Goal: Use online tool/utility: Utilize a website feature to perform a specific function

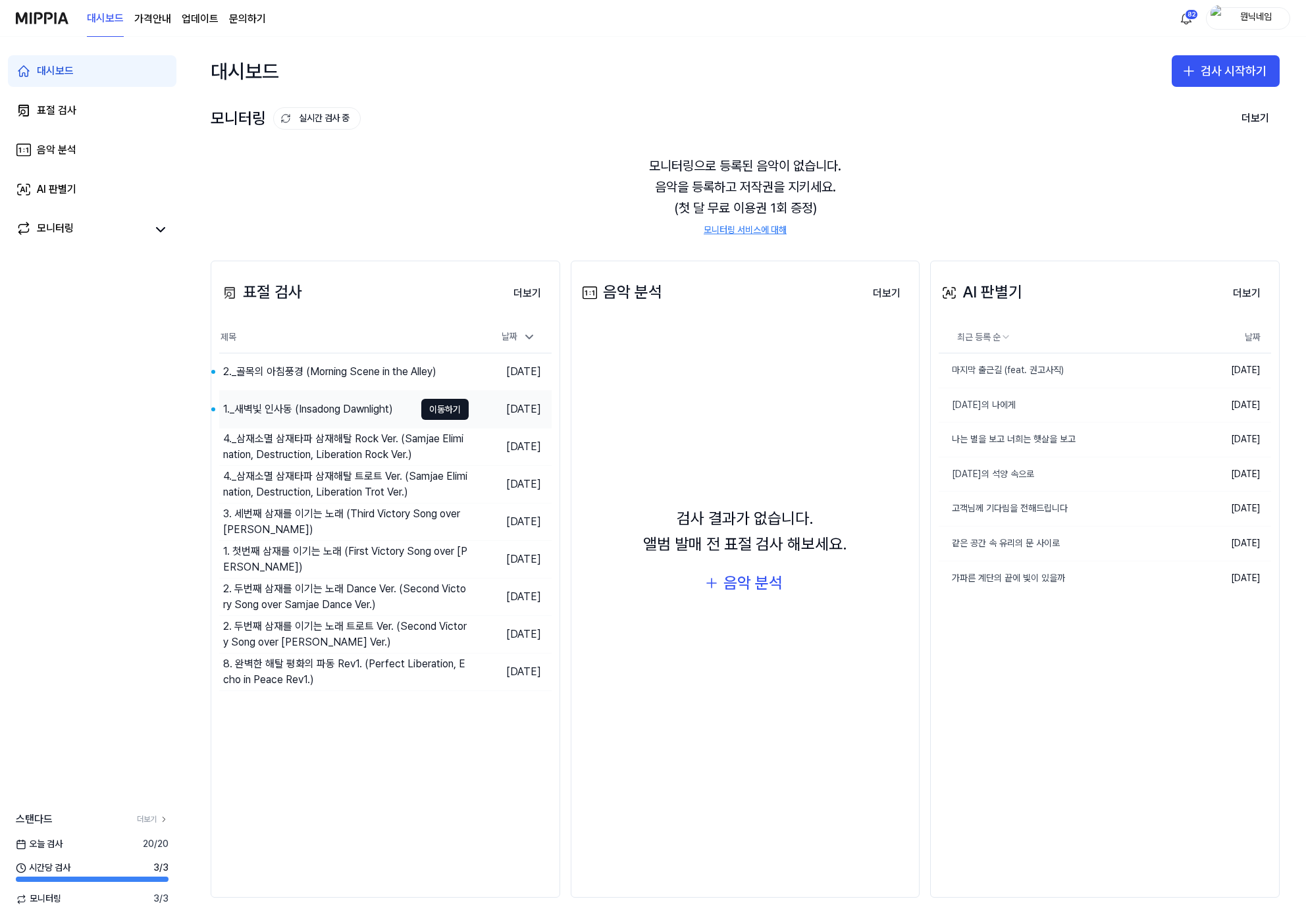
click at [341, 416] on div "1._새벽빛 인사동 (Insadong Dawnlight)" at bounding box center [307, 409] width 170 height 16
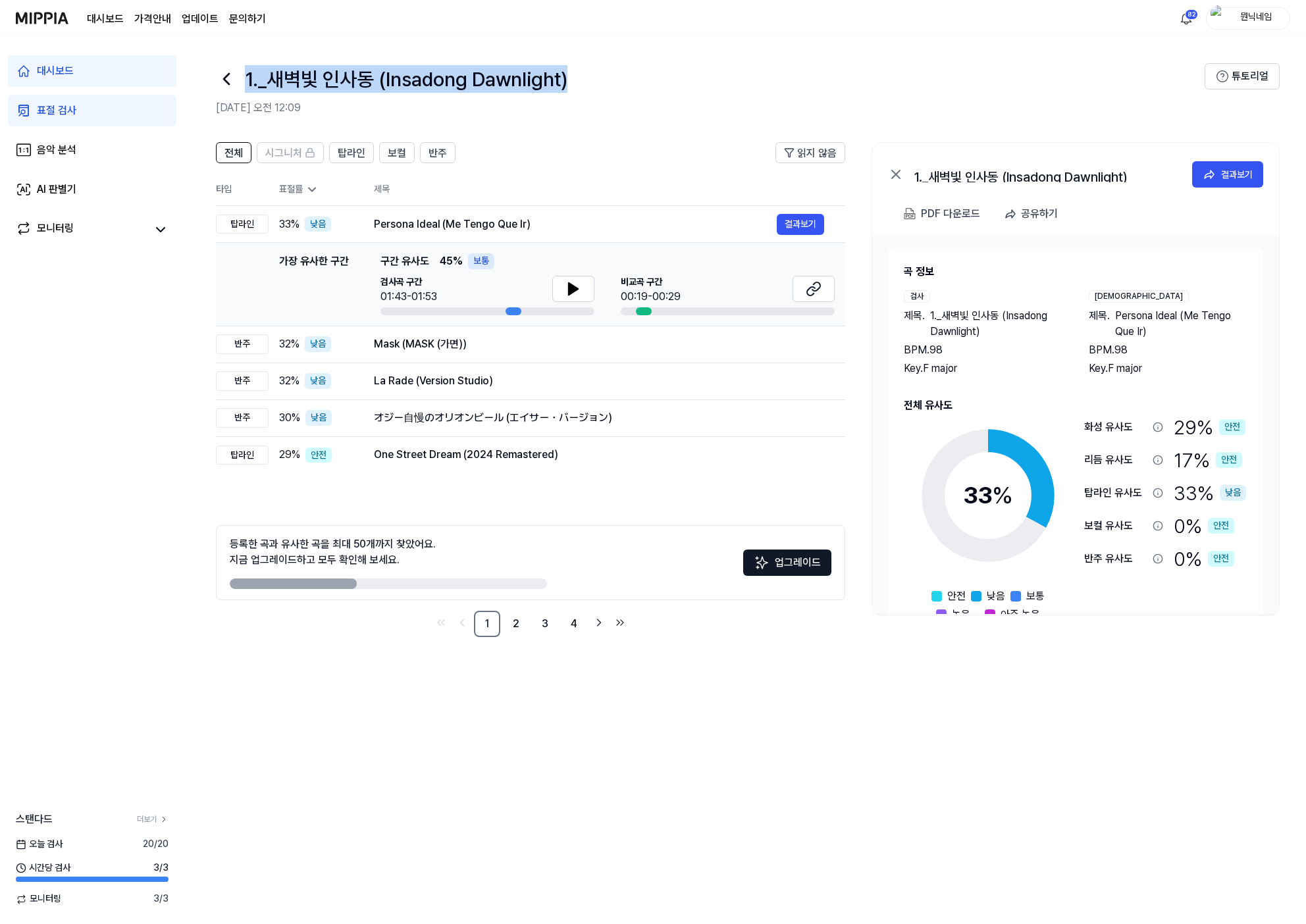
drag, startPoint x: 248, startPoint y: 76, endPoint x: 613, endPoint y: 87, distance: 365.2
click at [613, 87] on div "1._새벽빛 인사동 (Insadong Dawnlight)" at bounding box center [710, 79] width 988 height 32
copy h1 "1._새벽빛 인사동 (Insadong Dawnlight)"
click at [797, 221] on button "결과보기" at bounding box center [800, 225] width 48 height 21
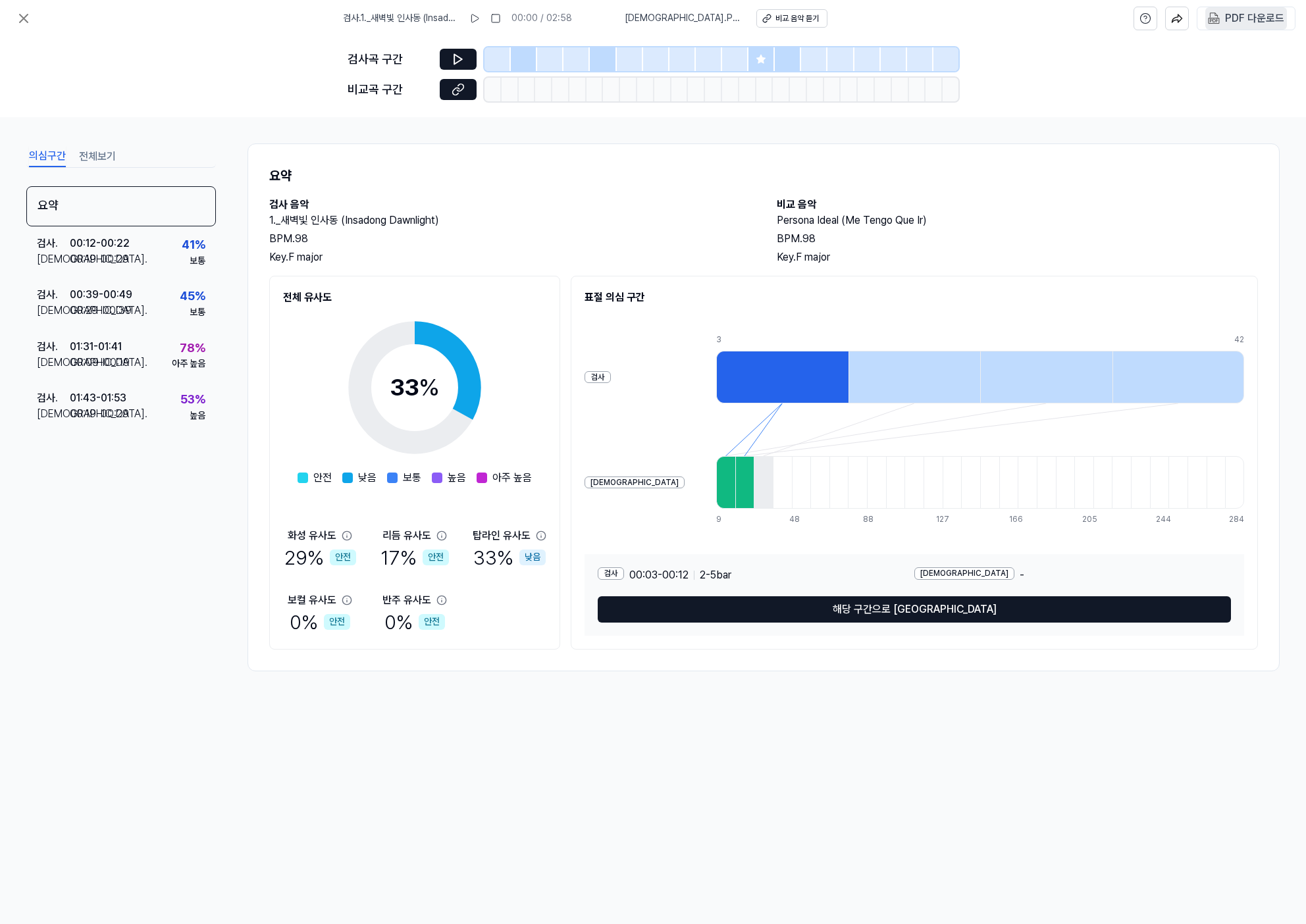
click at [1246, 23] on div "PDF 다운로드" at bounding box center [1254, 18] width 60 height 17
click at [18, 9] on button at bounding box center [23, 18] width 26 height 26
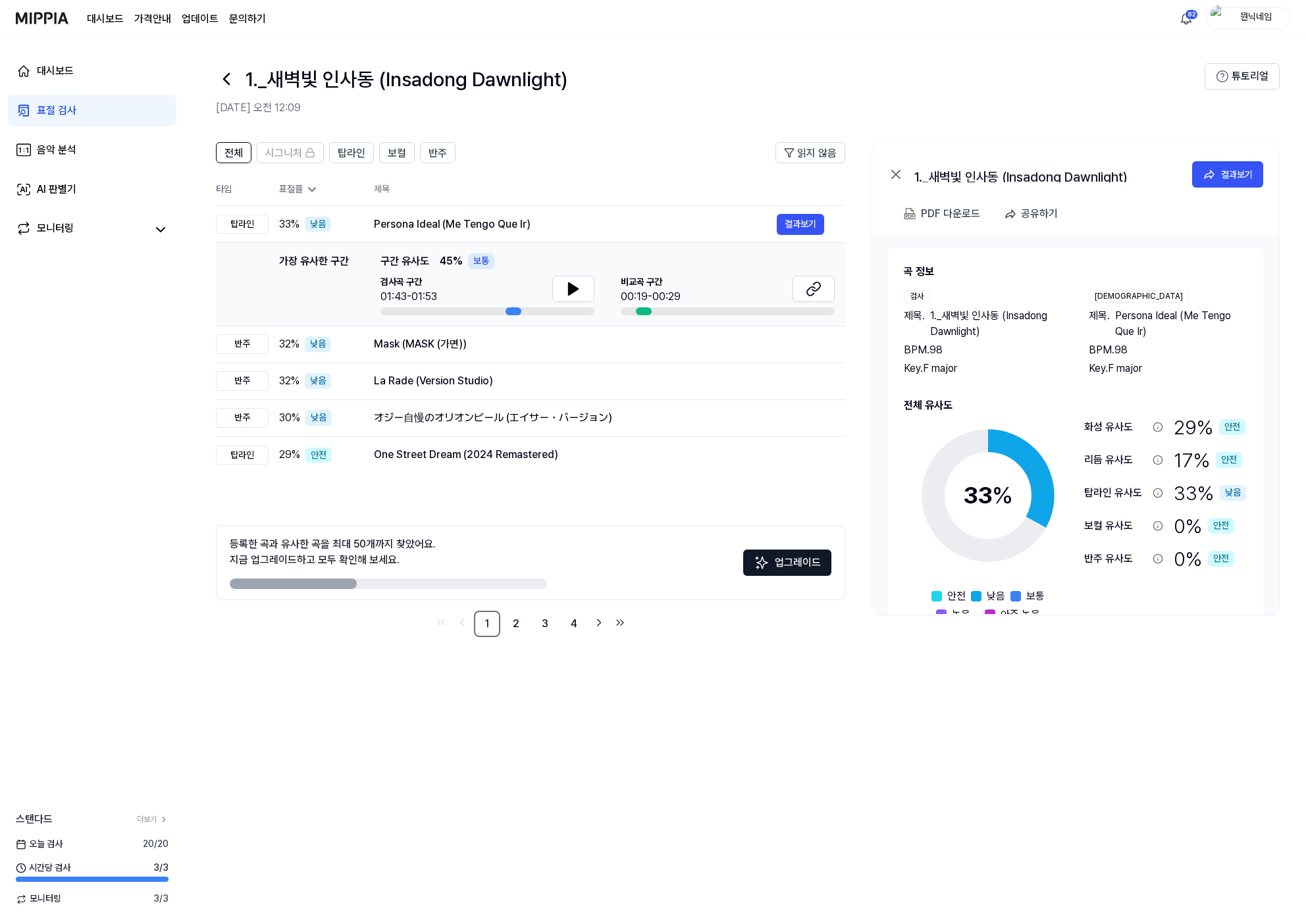
click at [230, 85] on icon at bounding box center [226, 79] width 21 height 21
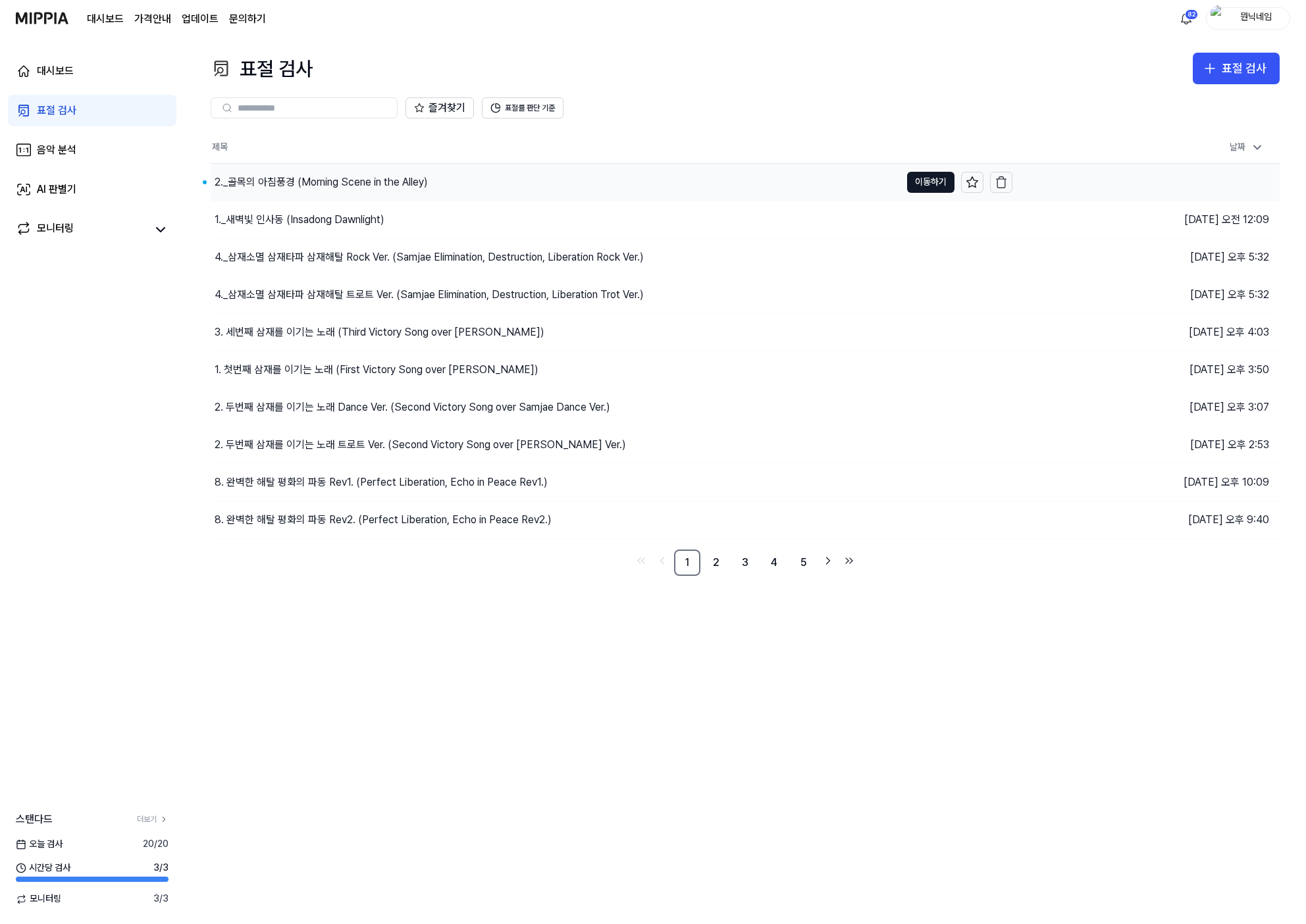
click at [305, 189] on div "2._골목의 아침풍경 (Morning Scene in the Alley)" at bounding box center [320, 182] width 213 height 16
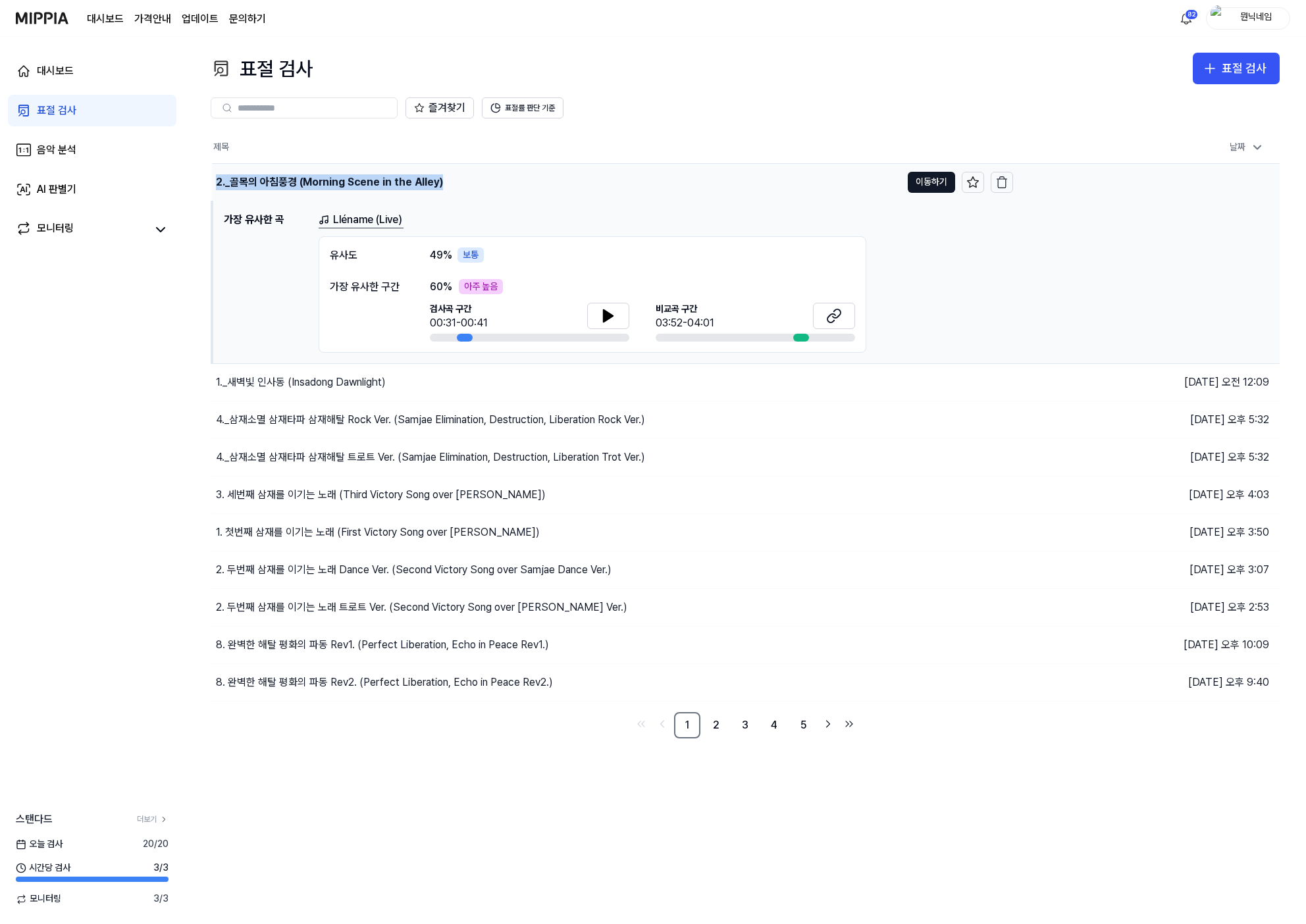
drag, startPoint x: 470, startPoint y: 173, endPoint x: 454, endPoint y: 180, distance: 17.5
click at [454, 180] on div "2._골목의 아침풍경 (Morning Scene in the Alley)" at bounding box center [556, 182] width 689 height 37
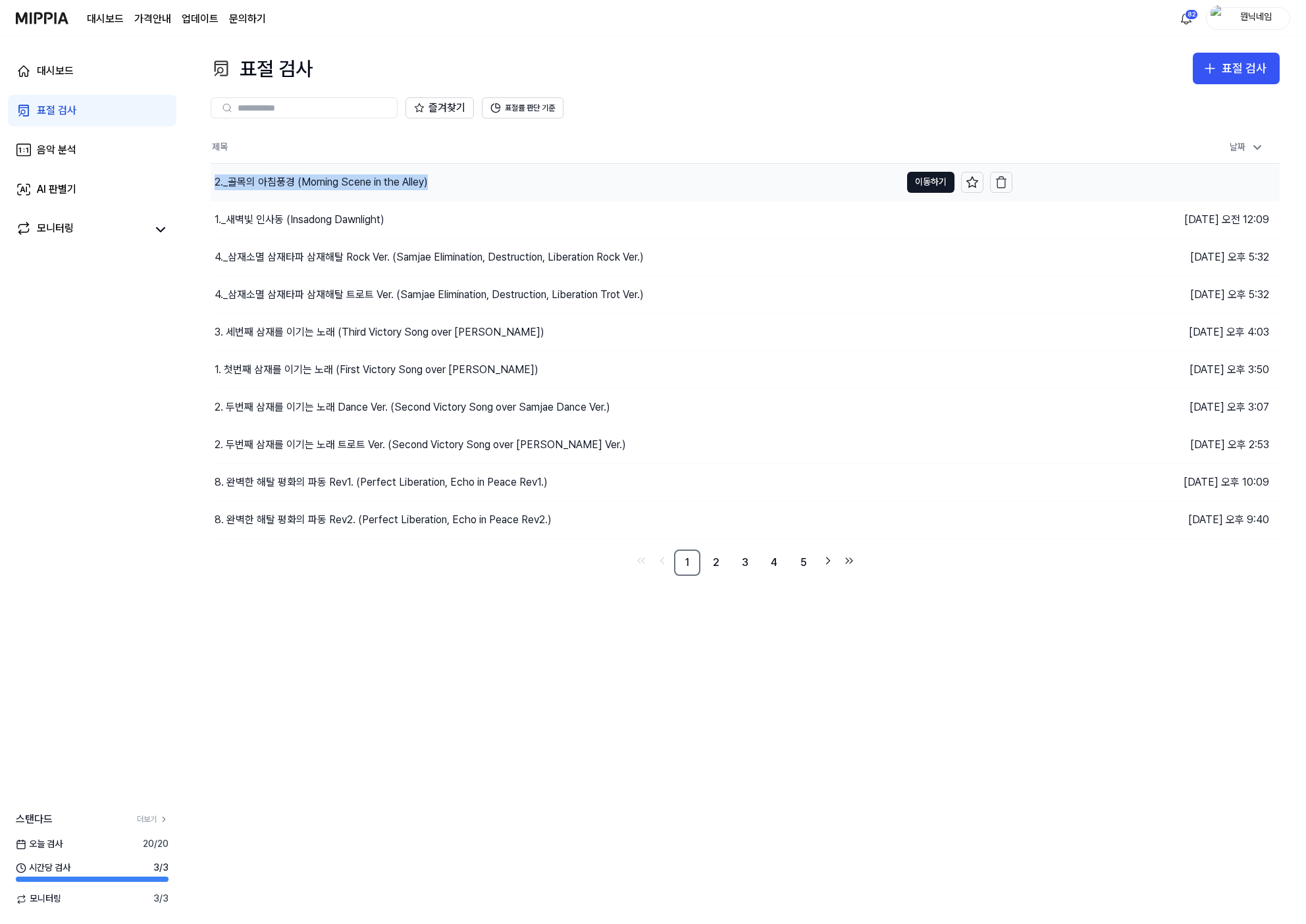
copy div "2._골목의 아침풍경 (Morning Scene in the Alley)"
click at [915, 189] on button "이동하기" at bounding box center [930, 182] width 48 height 21
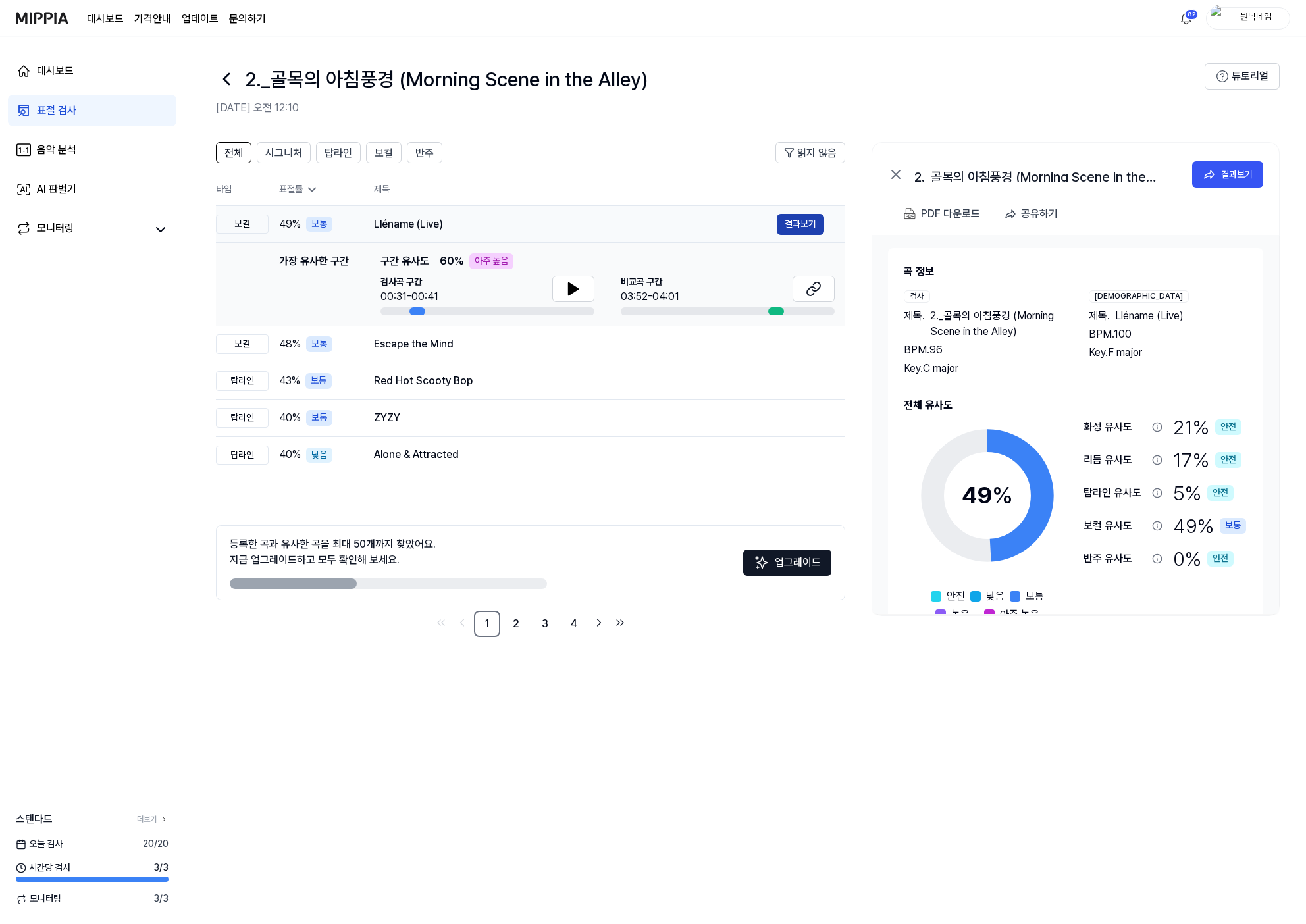
click at [792, 221] on button "결과보기" at bounding box center [800, 225] width 48 height 21
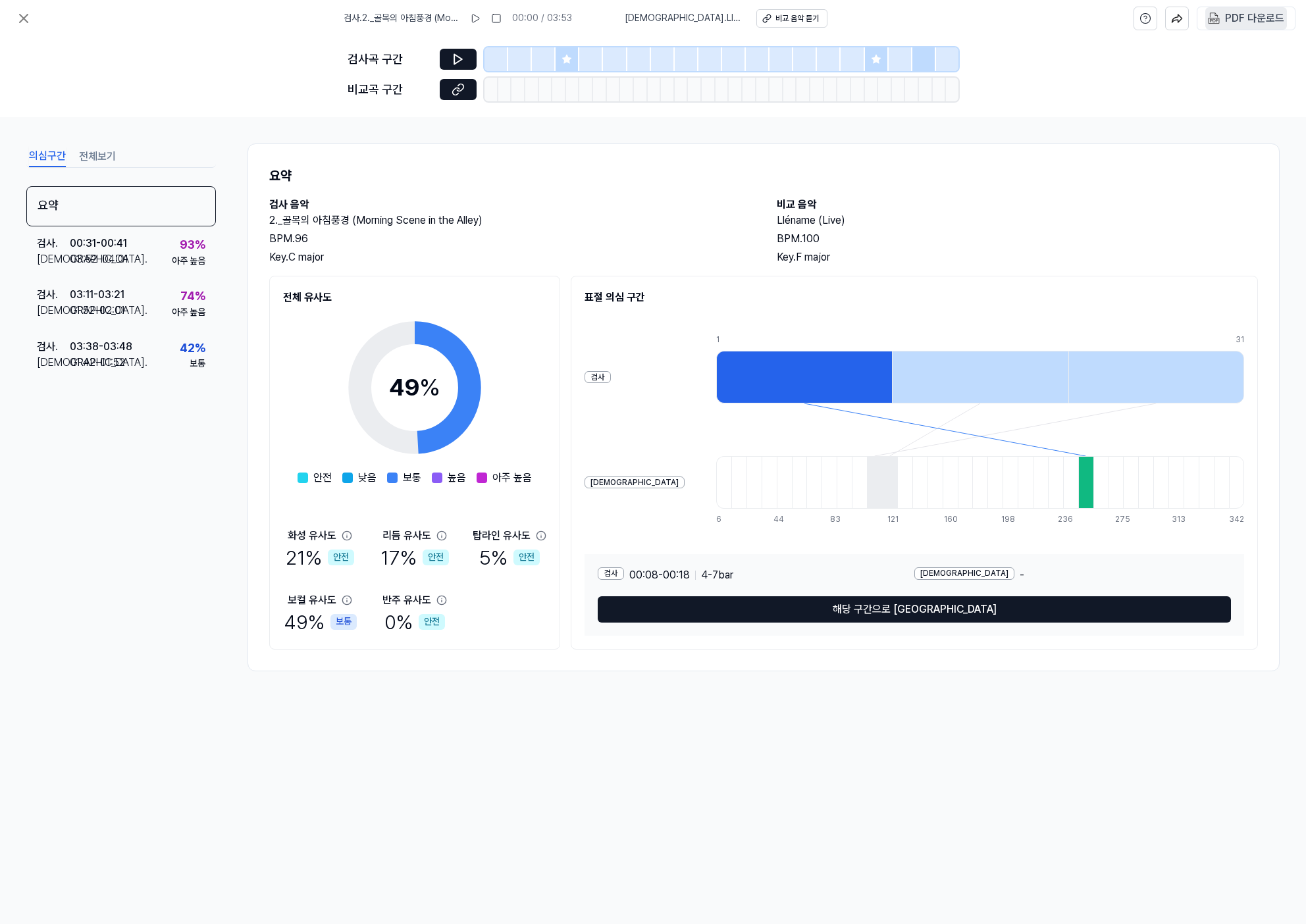
click at [1230, 26] on div "PDF 다운로드" at bounding box center [1254, 18] width 60 height 17
drag, startPoint x: 288, startPoint y: 222, endPoint x: 344, endPoint y: 224, distance: 56.0
click at [344, 224] on h2 "2._골목의 아침풍경 (Morning Scene in the Alley)" at bounding box center [510, 220] width 481 height 16
copy h2 "골목의 아침풍경"
click at [30, 22] on icon at bounding box center [23, 18] width 16 height 16
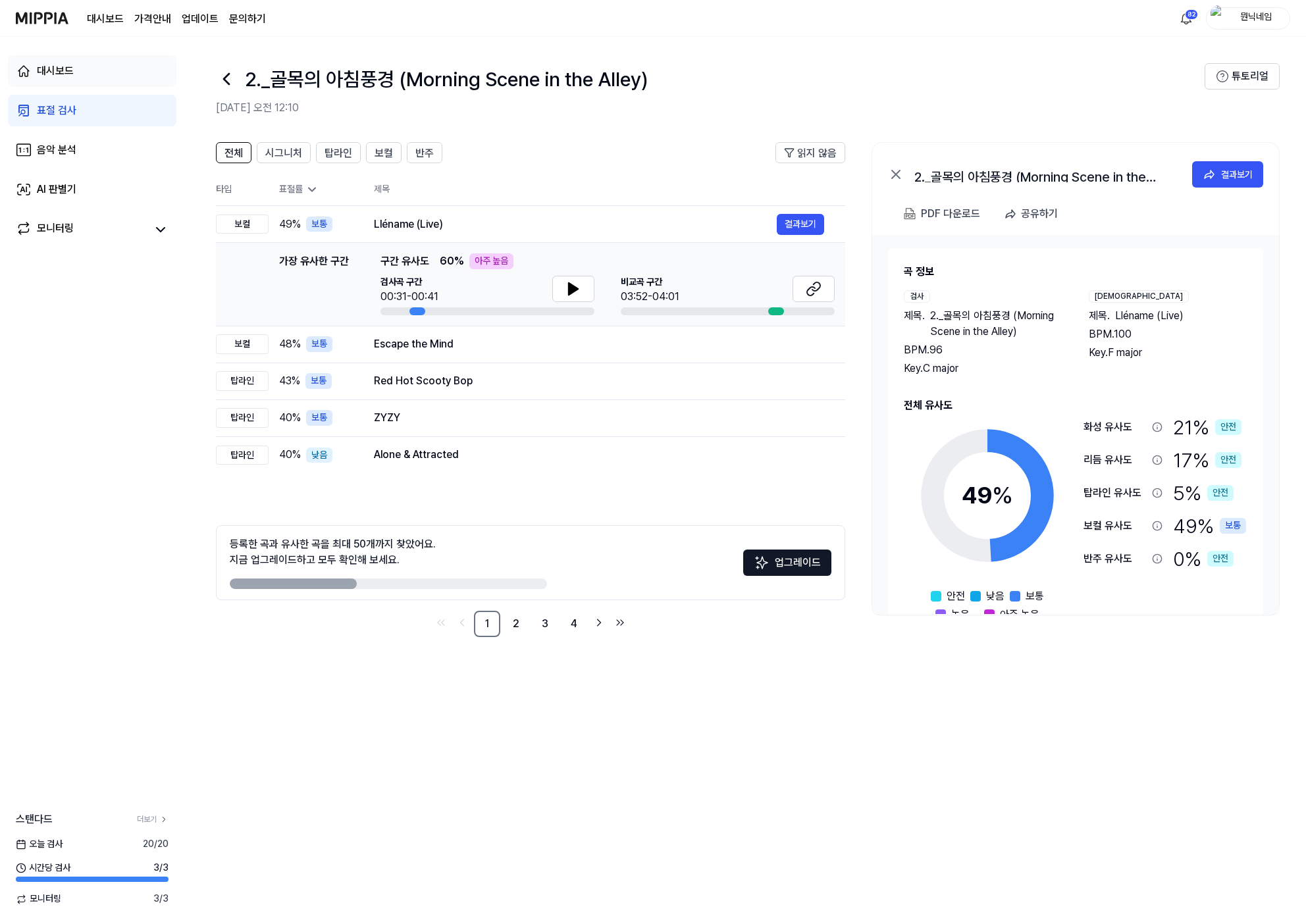
click at [96, 73] on link "대시보드" at bounding box center [92, 71] width 168 height 32
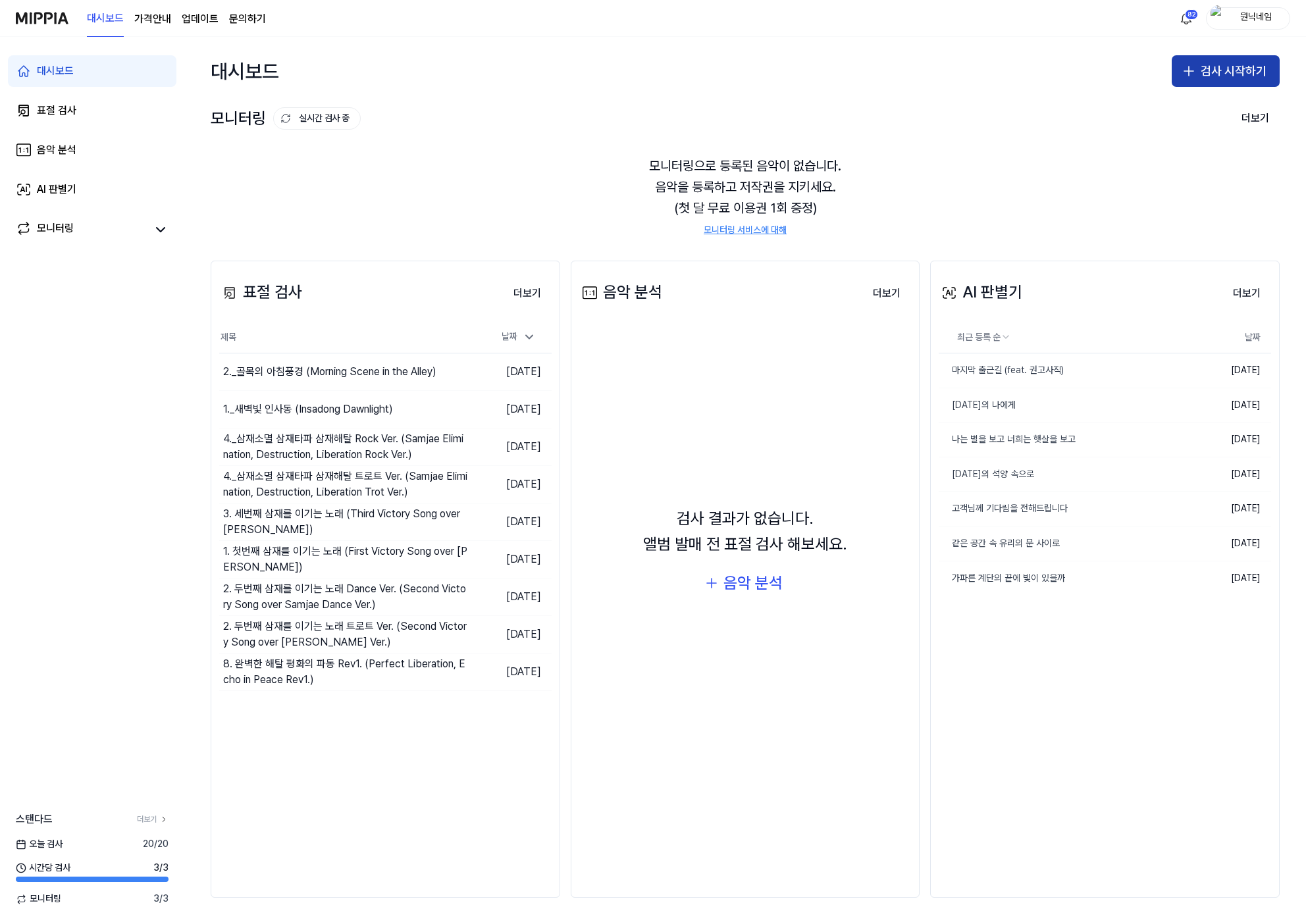
click at [1235, 79] on button "검사 시작하기" at bounding box center [1225, 71] width 108 height 32
click at [1163, 111] on div "표절 검사" at bounding box center [1173, 107] width 34 height 13
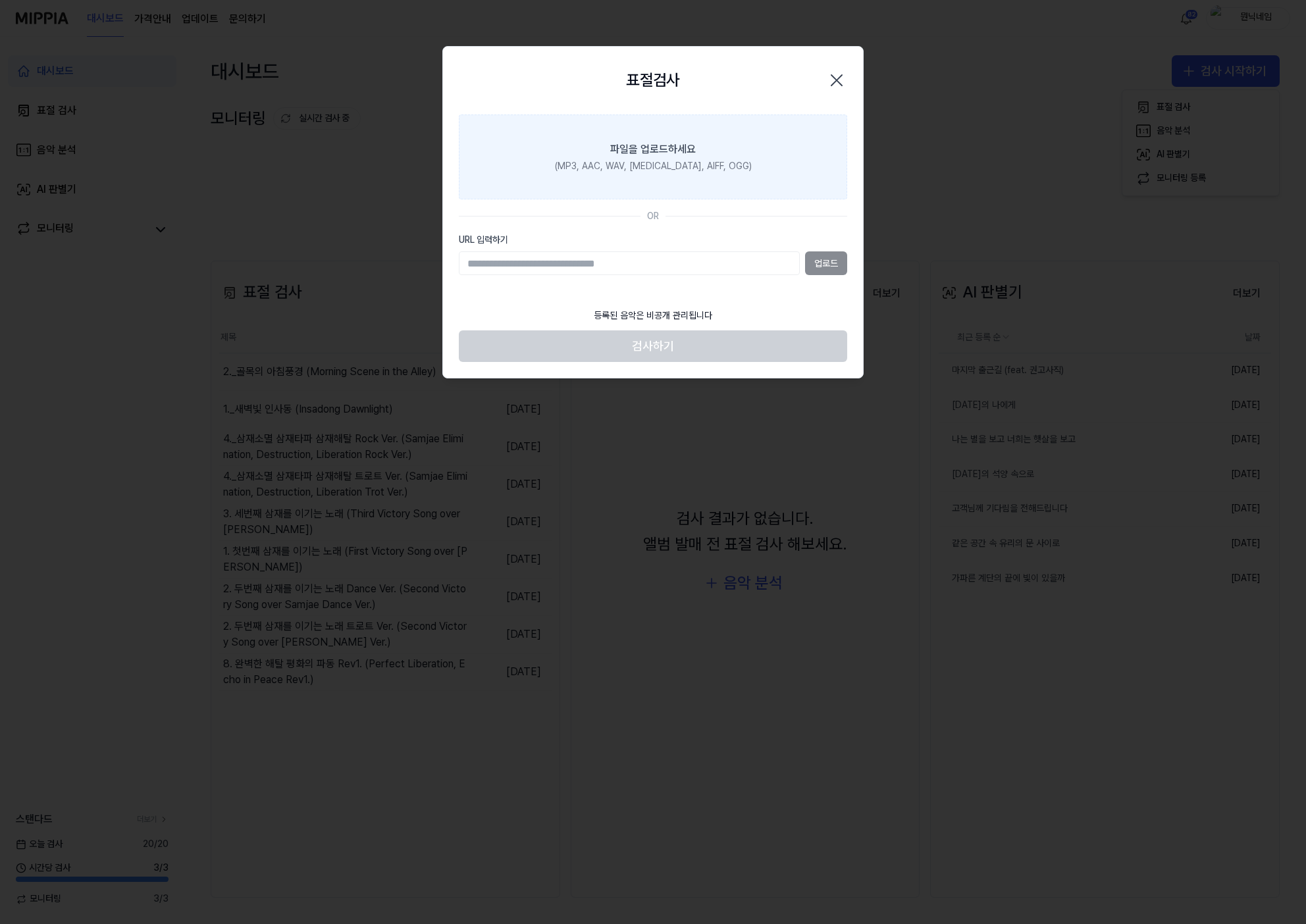
click at [665, 150] on div "파일을 업로드하세요" at bounding box center [652, 149] width 86 height 16
click at [0, 0] on input "파일을 업로드하세요 (MP3, AAC, WAV, [MEDICAL_DATA], AIFF, OGG)" at bounding box center [0, 0] width 0 height 0
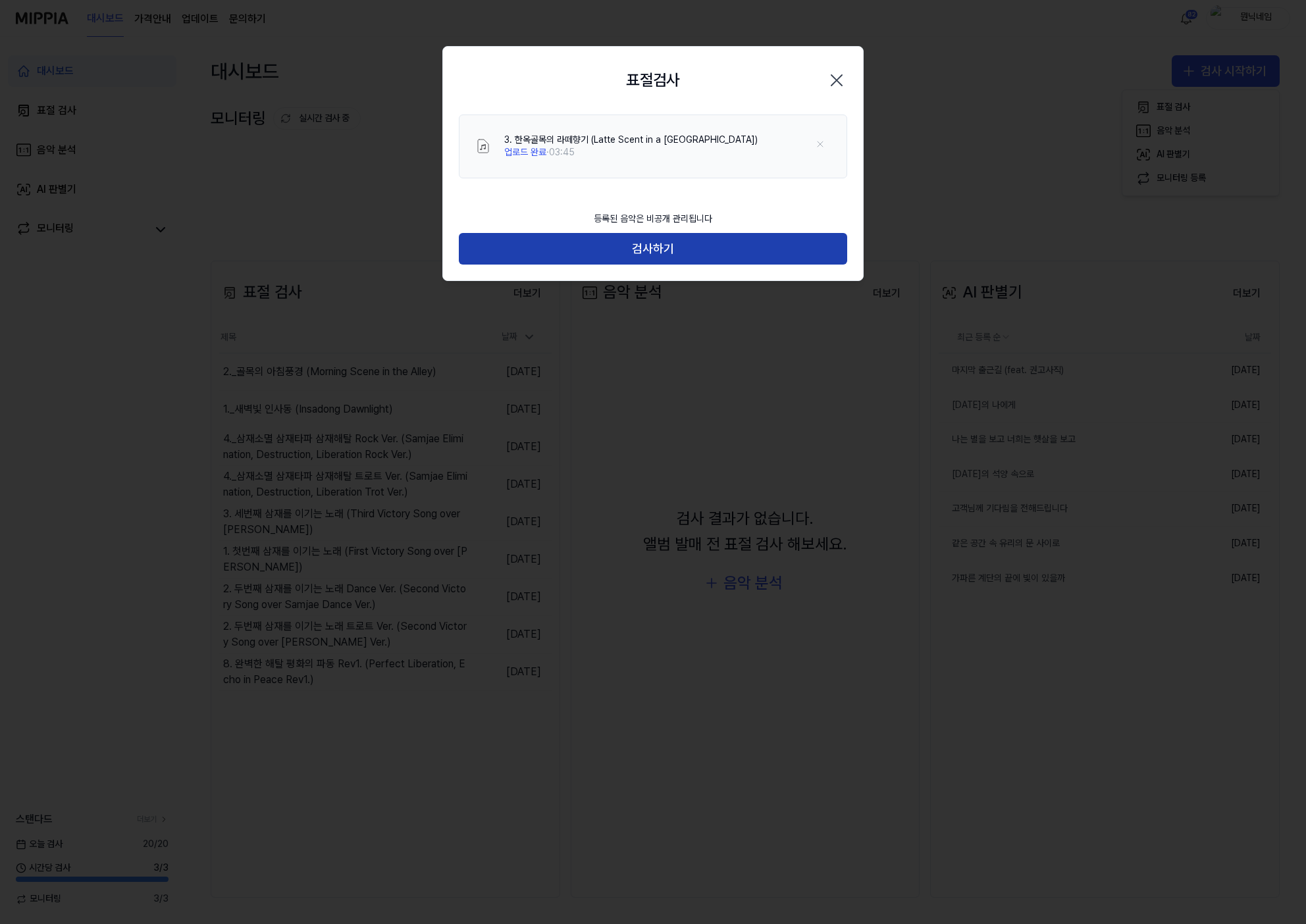
click at [679, 250] on button "검사하기" at bounding box center [653, 249] width 389 height 32
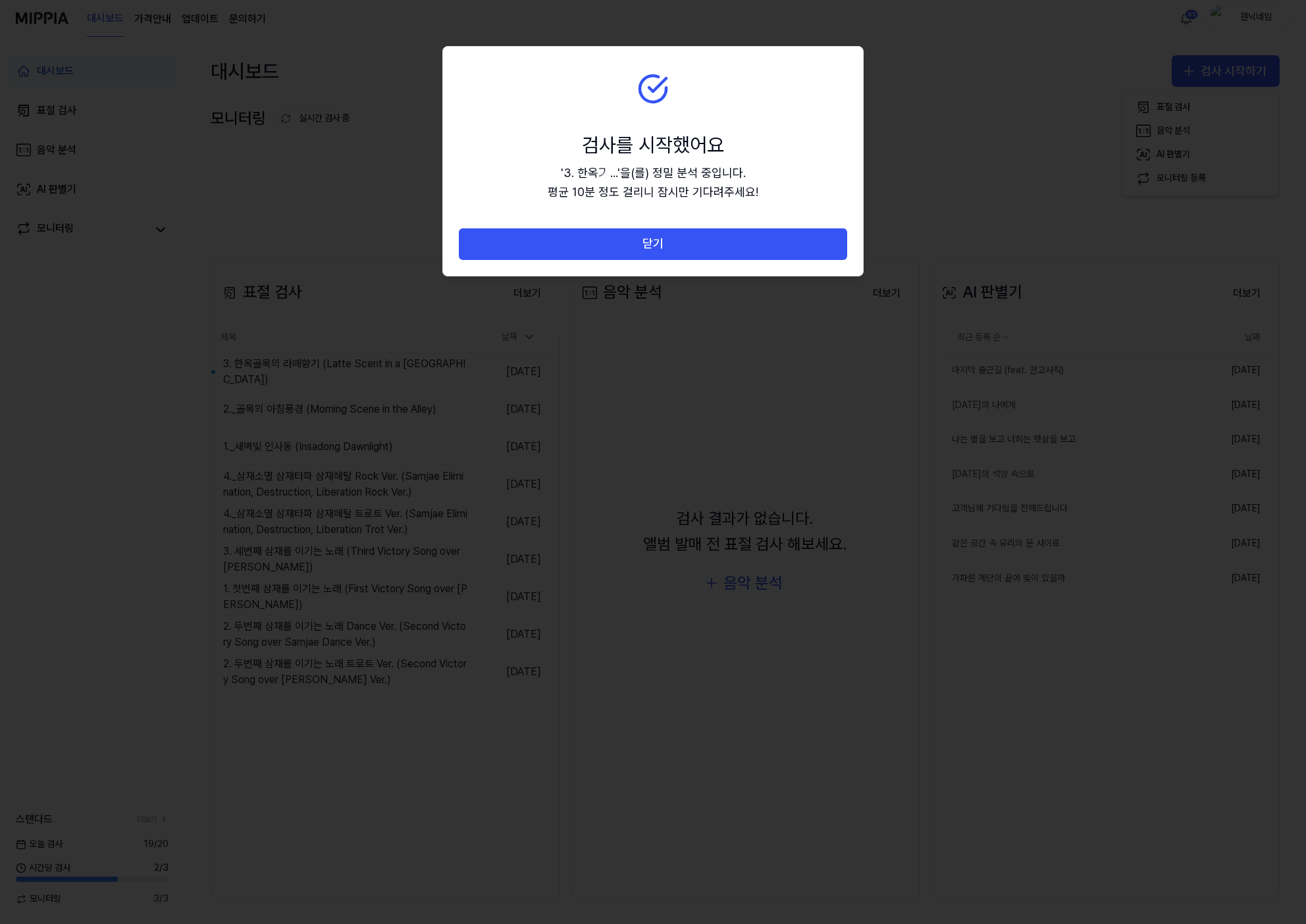
click at [666, 267] on div "닫기" at bounding box center [653, 251] width 420 height 47
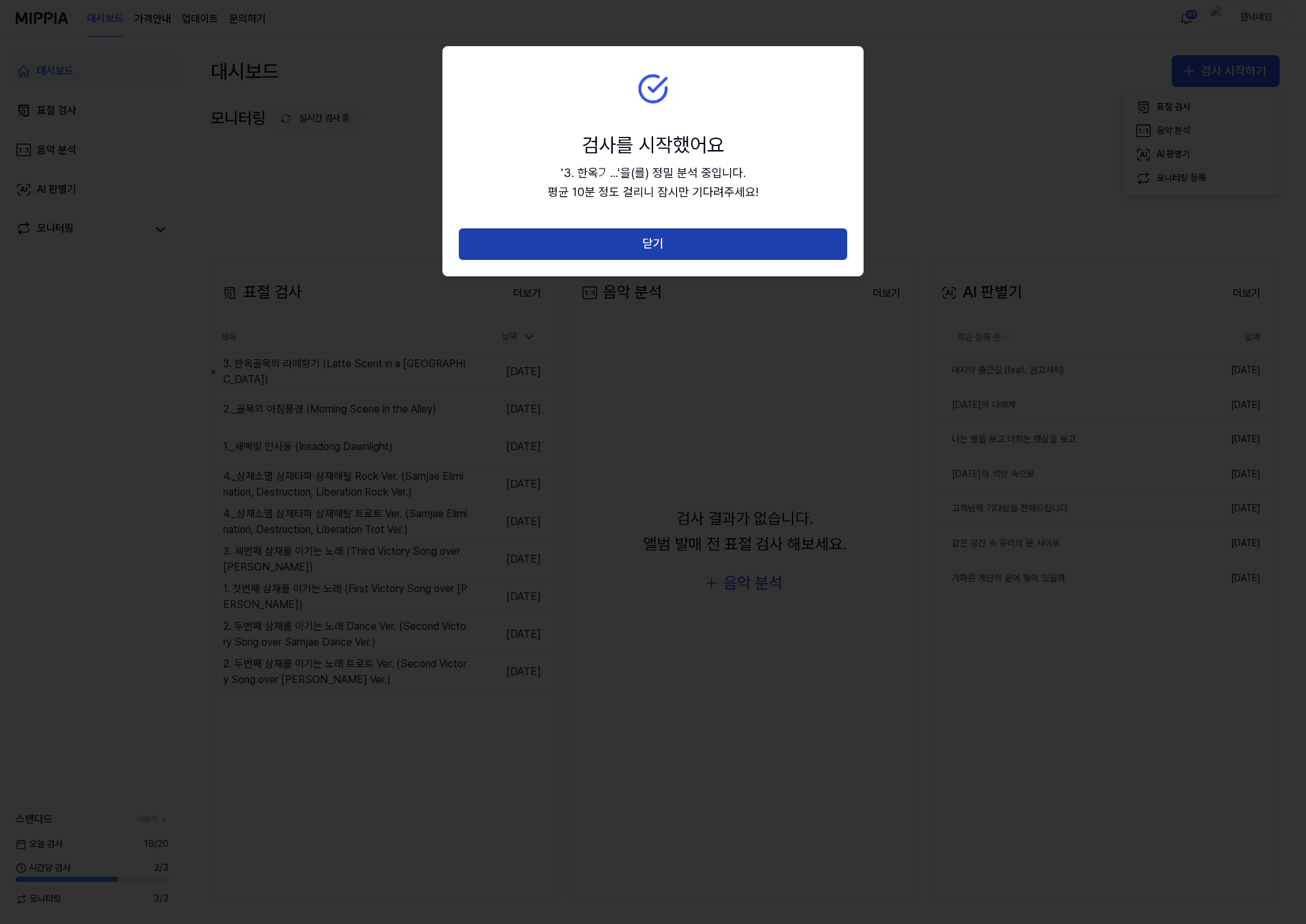
click at [661, 250] on button "닫기" at bounding box center [653, 244] width 389 height 32
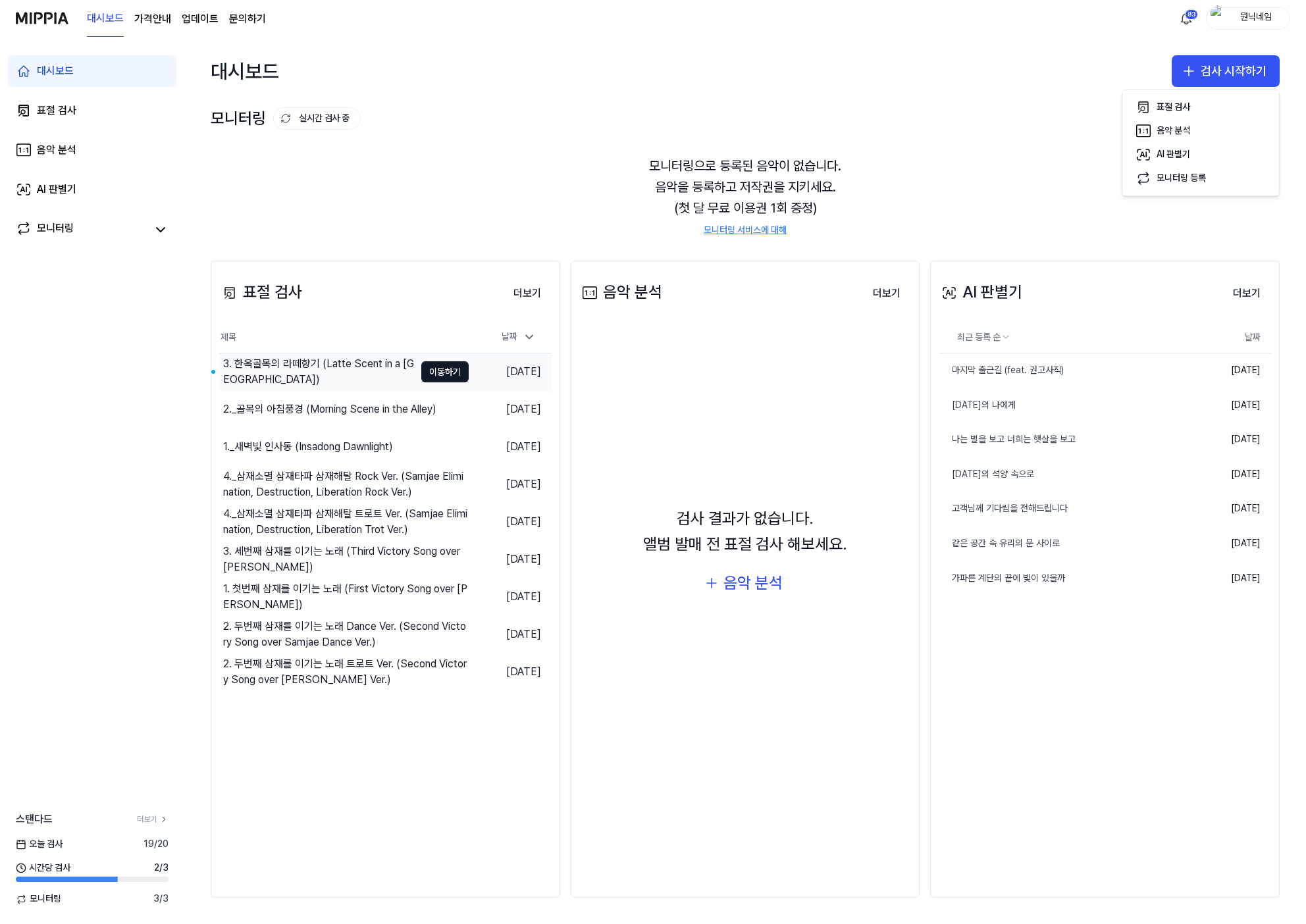
click at [296, 370] on div "3. 한옥골목의 라떼향기 (Latte Scent in a [GEOGRAPHIC_DATA])" at bounding box center [319, 371] width 192 height 32
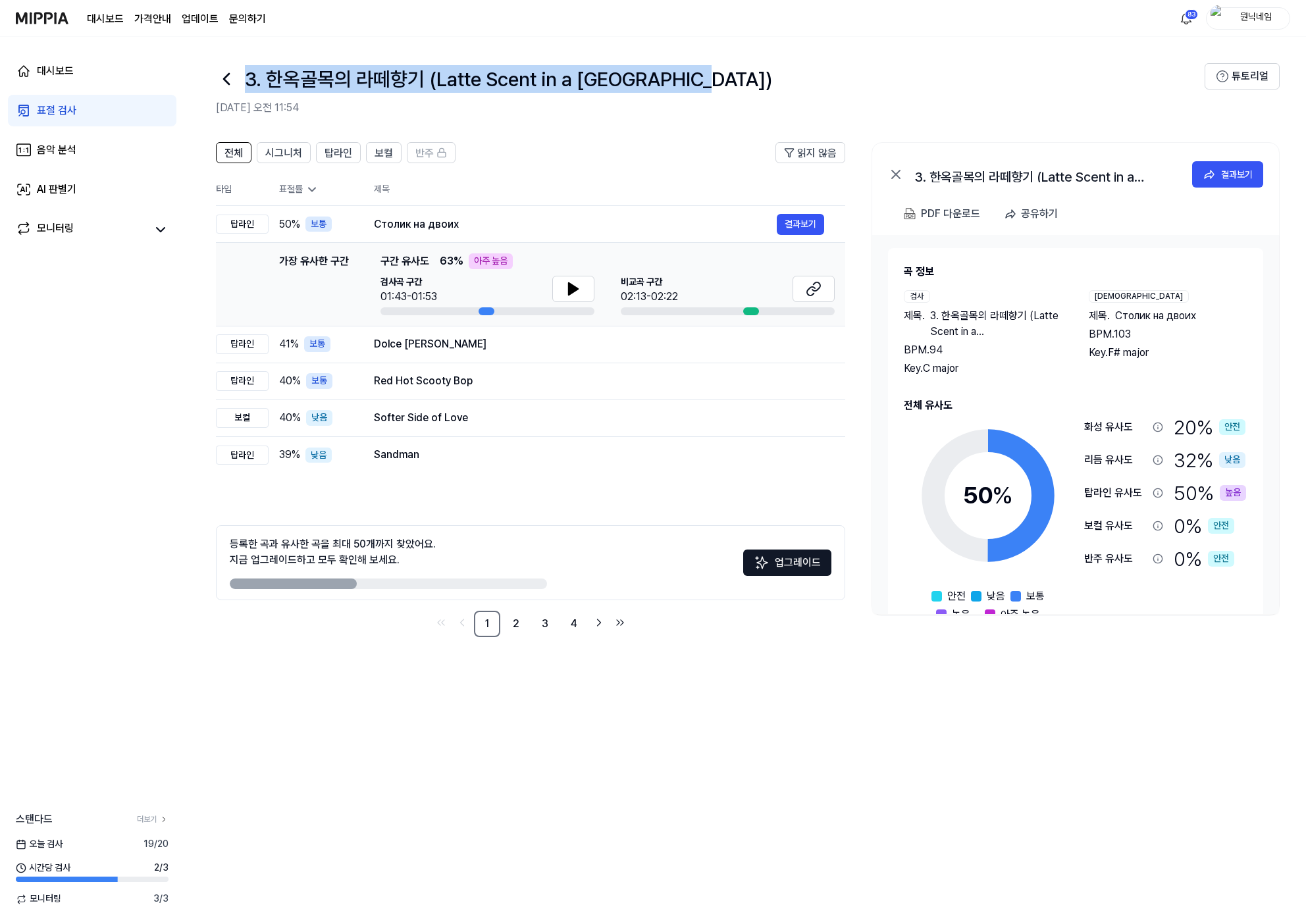
drag, startPoint x: 247, startPoint y: 80, endPoint x: 727, endPoint y: 73, distance: 480.1
click at [727, 73] on div "3. 한옥골목의 라떼향기 (Latte Scent in a [GEOGRAPHIC_DATA])" at bounding box center [710, 79] width 988 height 32
copy h1 "3. 한옥골목의 라떼향기 (Latte Scent in a [GEOGRAPHIC_DATA])"
click at [792, 227] on button "결과보기" at bounding box center [800, 225] width 48 height 21
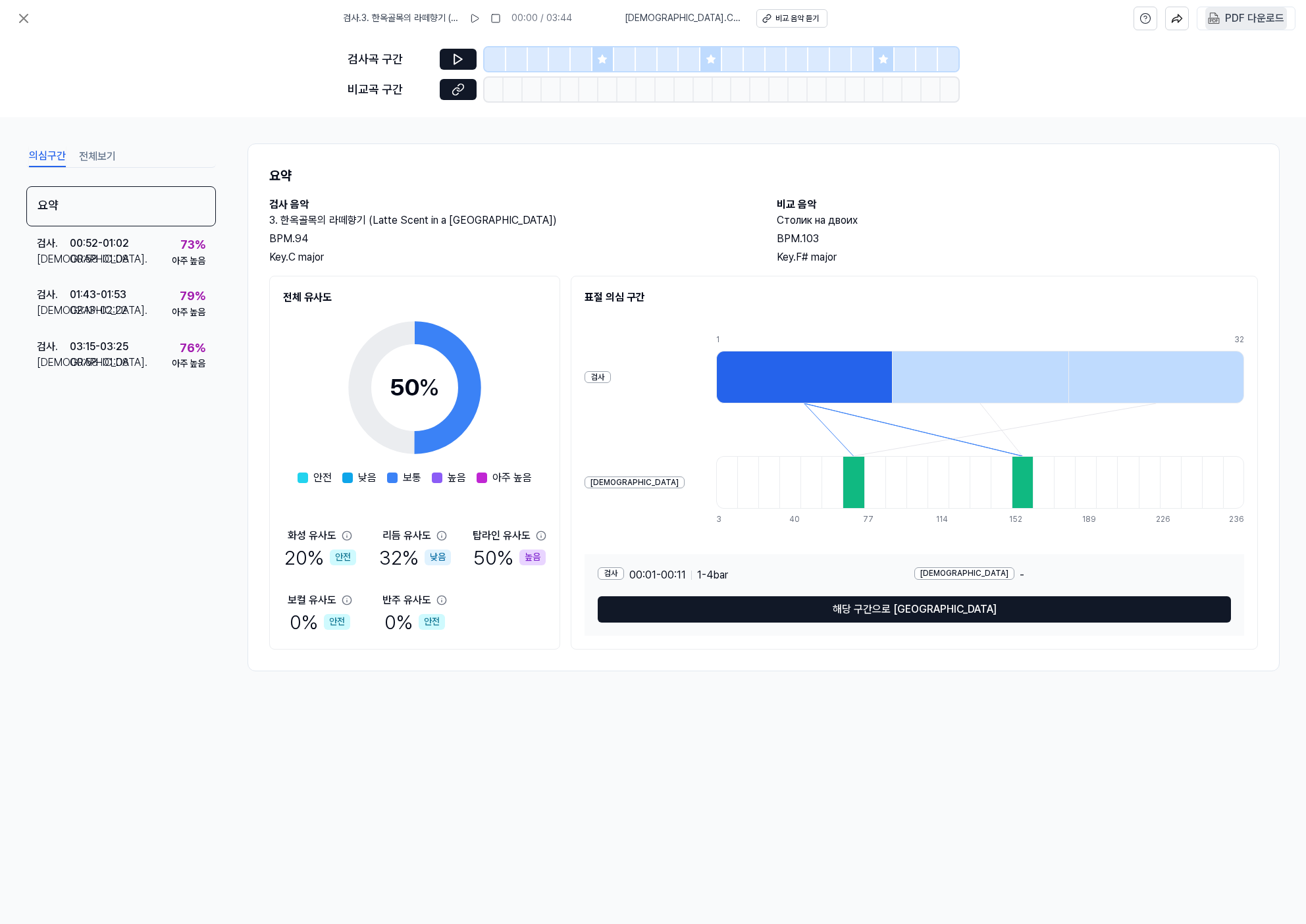
click at [1252, 22] on div "PDF 다운로드" at bounding box center [1254, 18] width 60 height 17
click at [454, 95] on icon at bounding box center [458, 89] width 13 height 13
click at [110, 240] on div "00:52 - 01:02" at bounding box center [99, 244] width 60 height 16
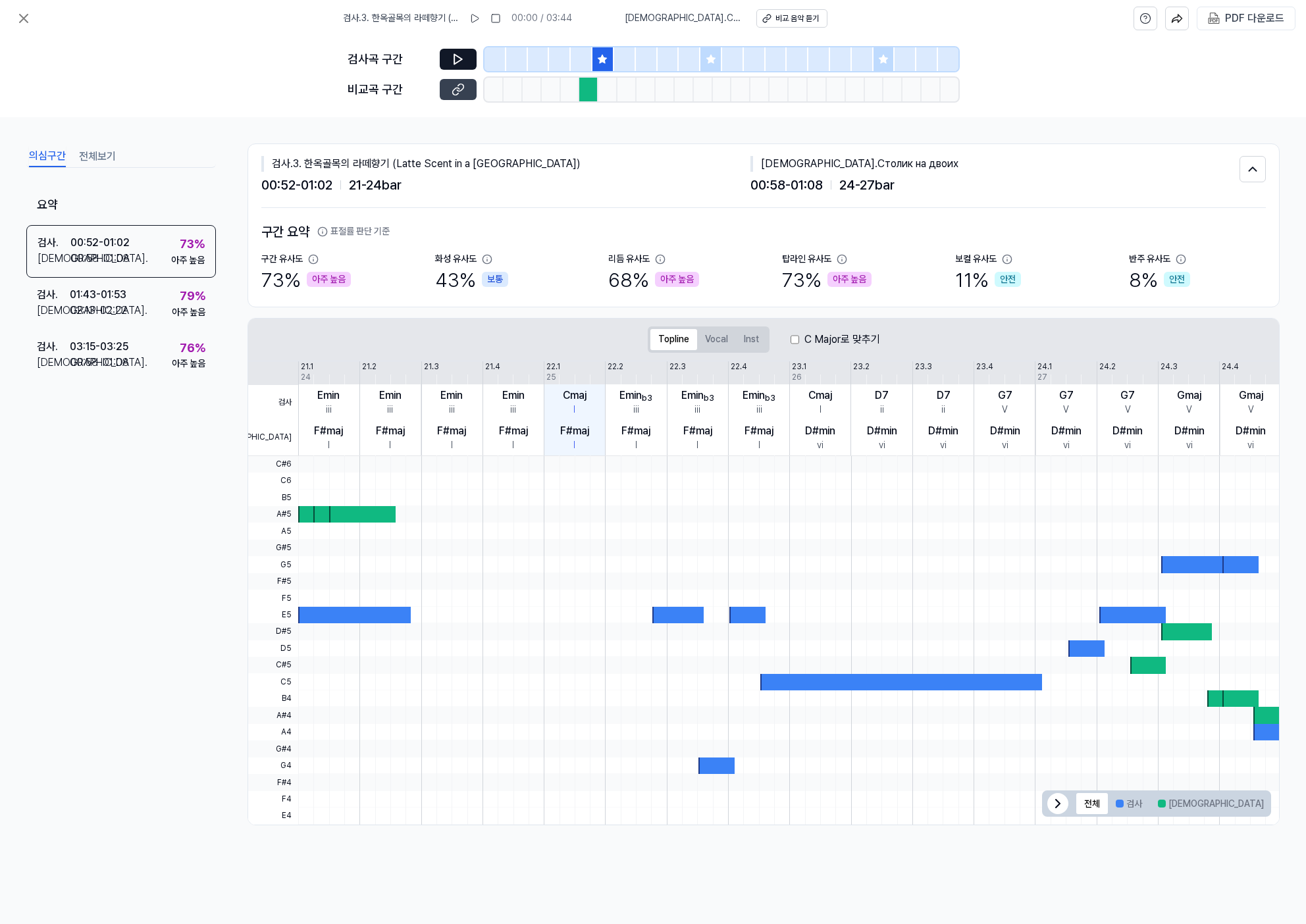
click at [463, 90] on icon at bounding box center [458, 89] width 13 height 13
click at [136, 313] on div "검사 . 01:43 - 01:53 비교 . 02:13 - 02:22 79 % 아주 높음" at bounding box center [120, 303] width 189 height 51
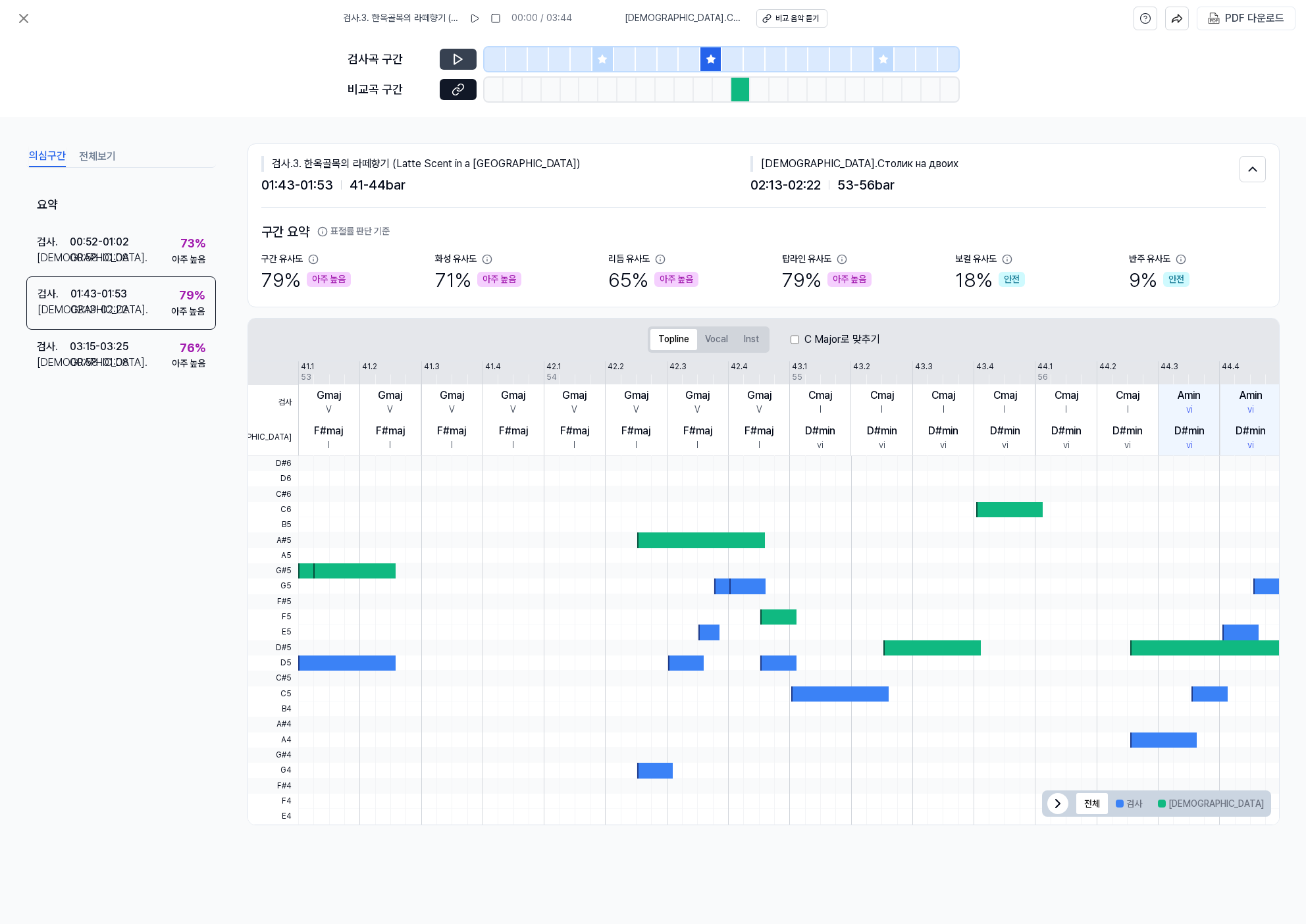
click at [454, 58] on icon at bounding box center [458, 59] width 8 height 9
click at [450, 93] on button at bounding box center [458, 89] width 37 height 21
click at [1254, 15] on div "PDF 다운로드" at bounding box center [1254, 18] width 60 height 17
click at [29, 13] on icon at bounding box center [23, 18] width 16 height 16
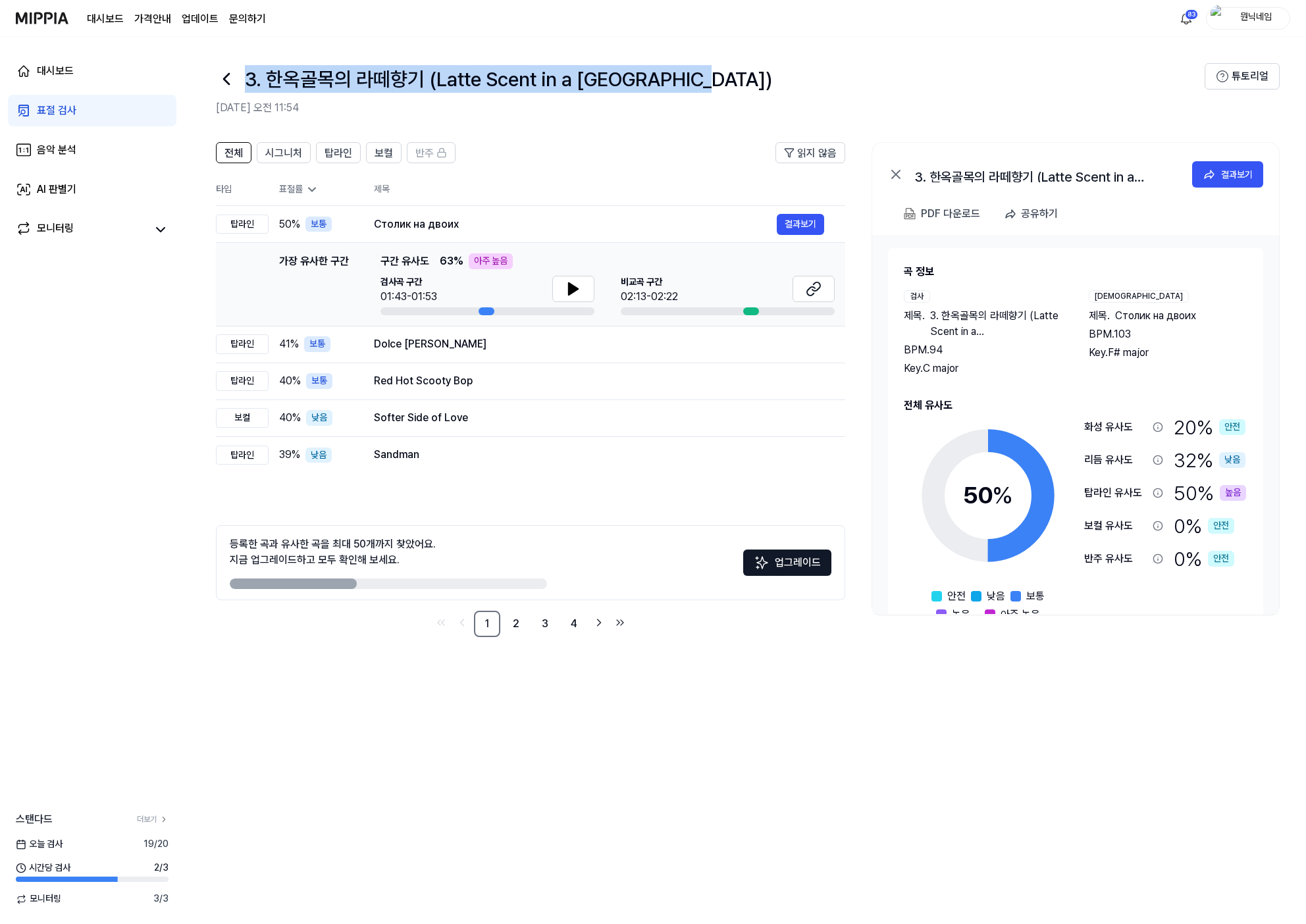
drag, startPoint x: 246, startPoint y: 79, endPoint x: 701, endPoint y: 81, distance: 455.0
click at [701, 81] on div "3. 한옥골목의 라떼향기 (Latte Scent in a [GEOGRAPHIC_DATA])" at bounding box center [710, 79] width 988 height 32
copy h1 "3. 한옥골목의 라떼향기 (Latte Scent in a [GEOGRAPHIC_DATA])"
click at [796, 237] on td "Столик на двоих 결과보기" at bounding box center [599, 224] width 492 height 37
click at [789, 220] on button "결과보기" at bounding box center [800, 225] width 48 height 21
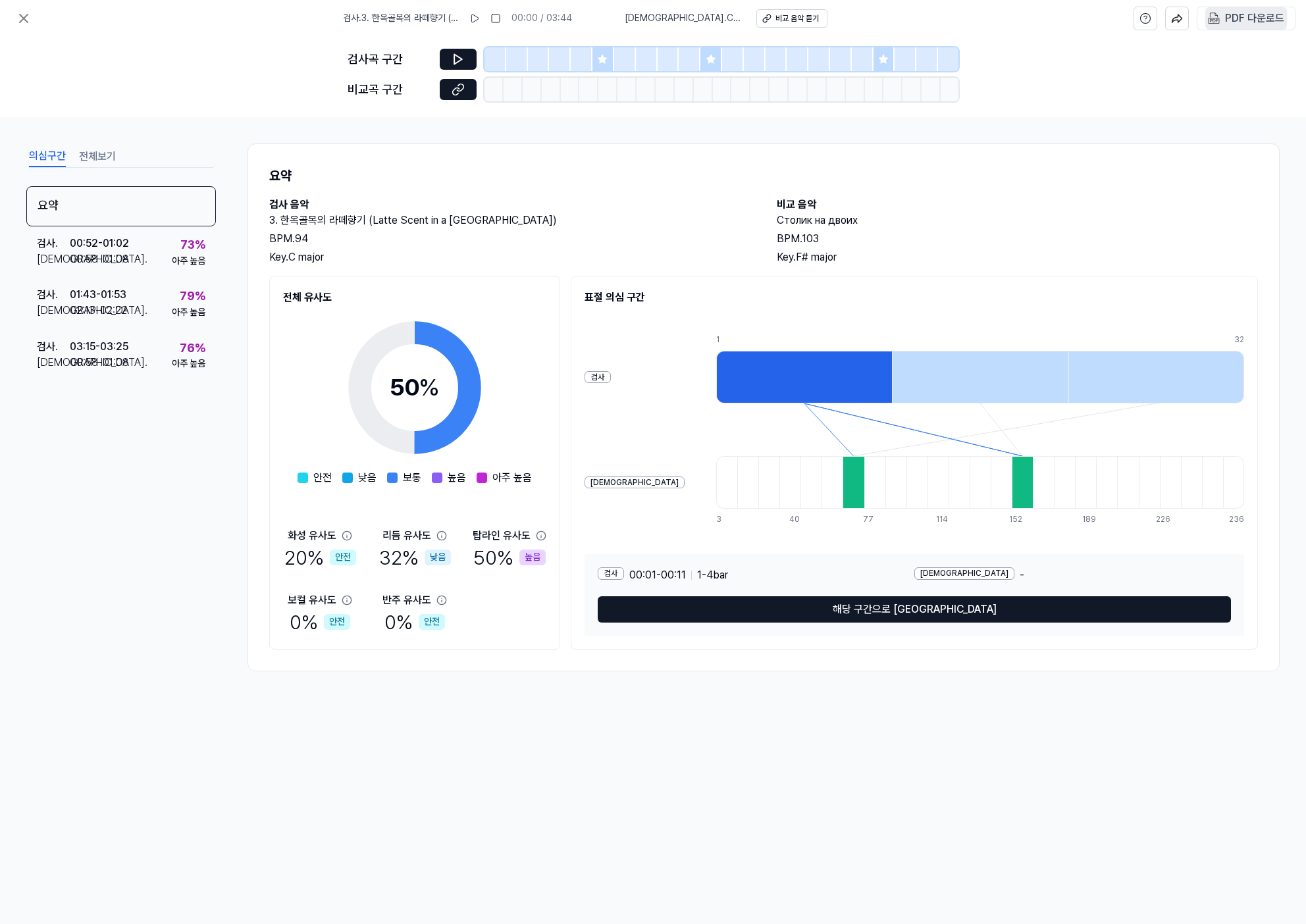
click at [1246, 9] on div "PDF 다운로드" at bounding box center [1254, 18] width 60 height 17
click at [22, 17] on icon at bounding box center [23, 18] width 8 height 8
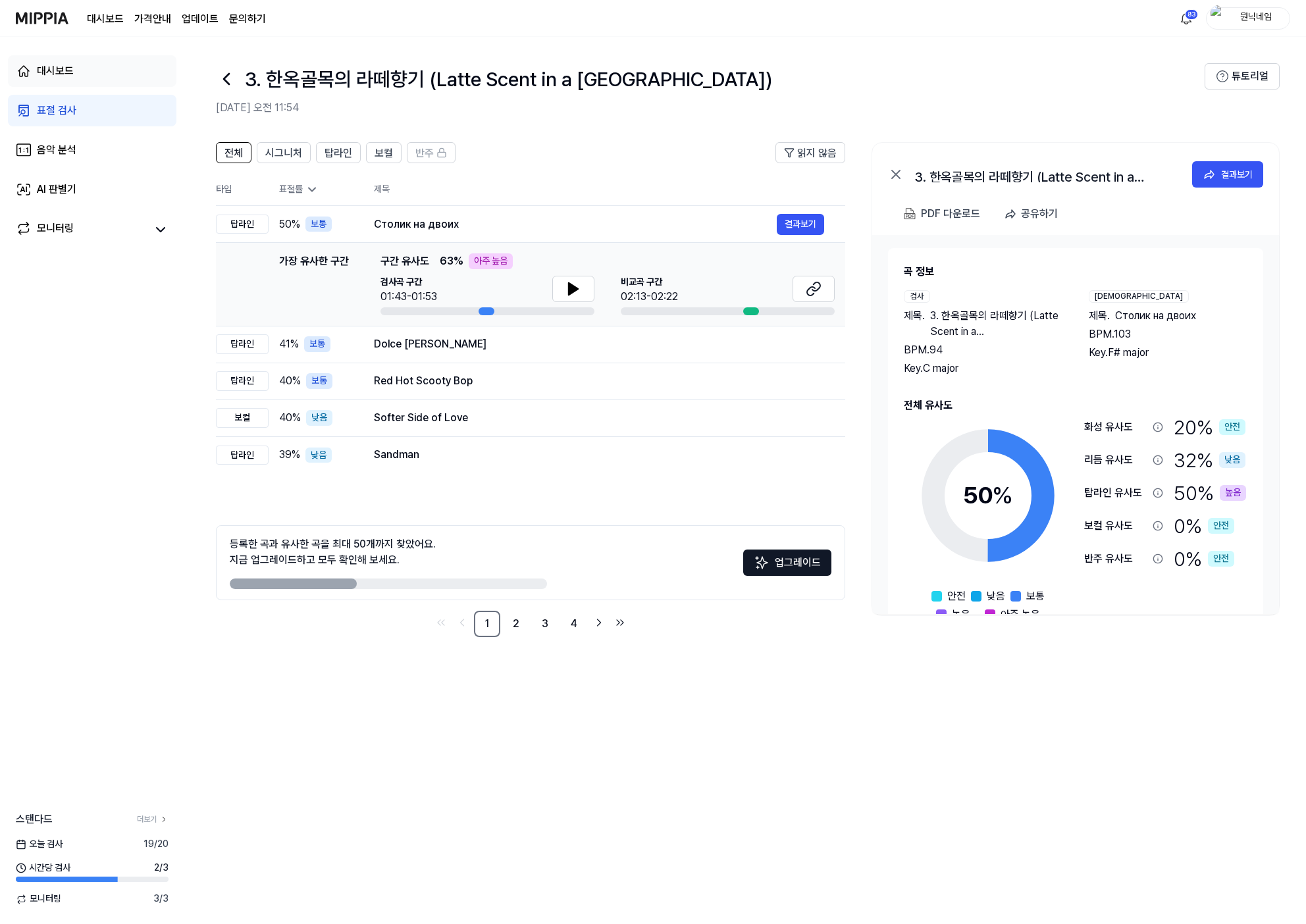
click at [92, 75] on link "대시보드" at bounding box center [92, 71] width 168 height 32
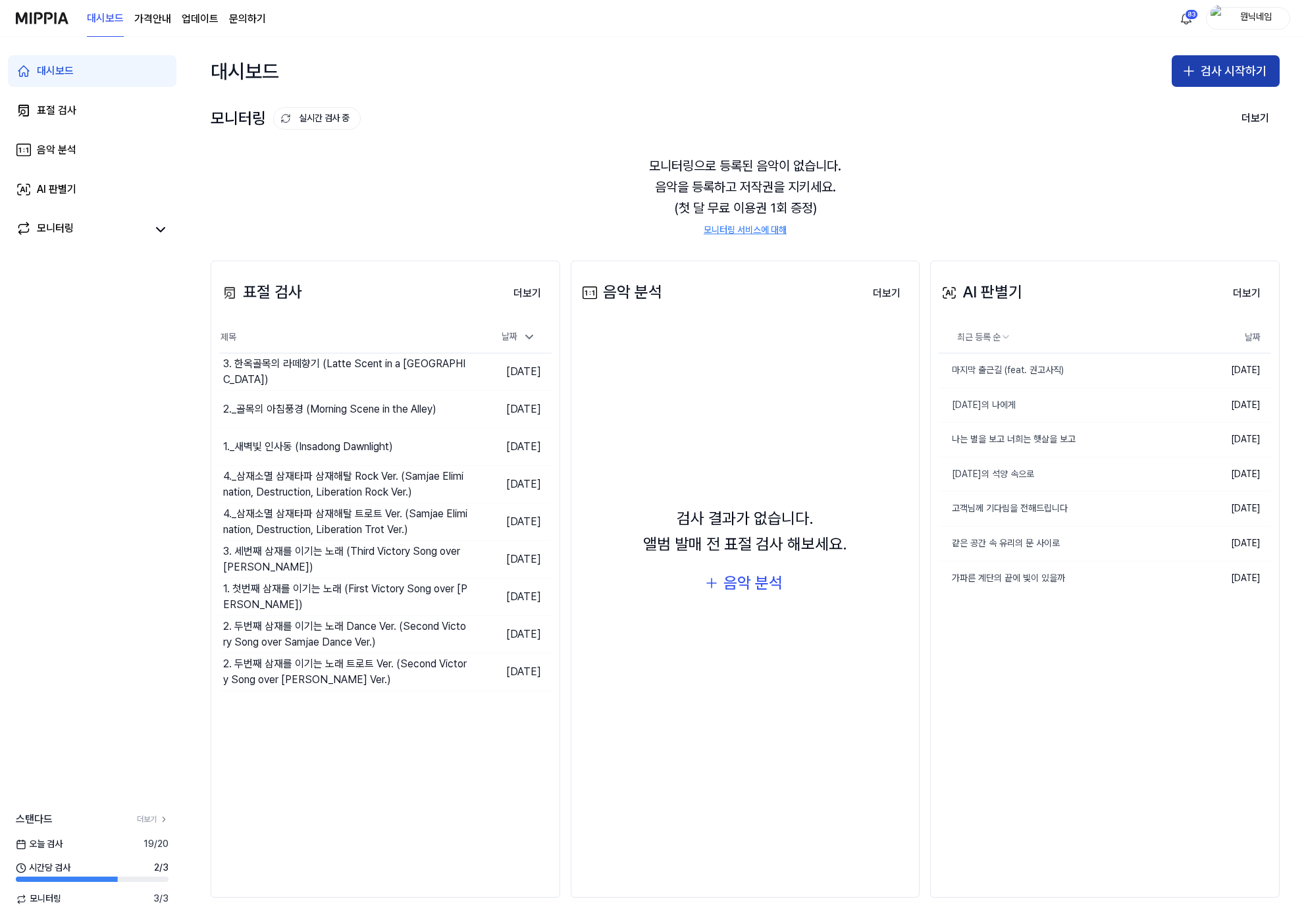
click at [1214, 74] on button "검사 시작하기" at bounding box center [1225, 71] width 108 height 32
click at [1177, 112] on div "표절 검사" at bounding box center [1173, 107] width 34 height 13
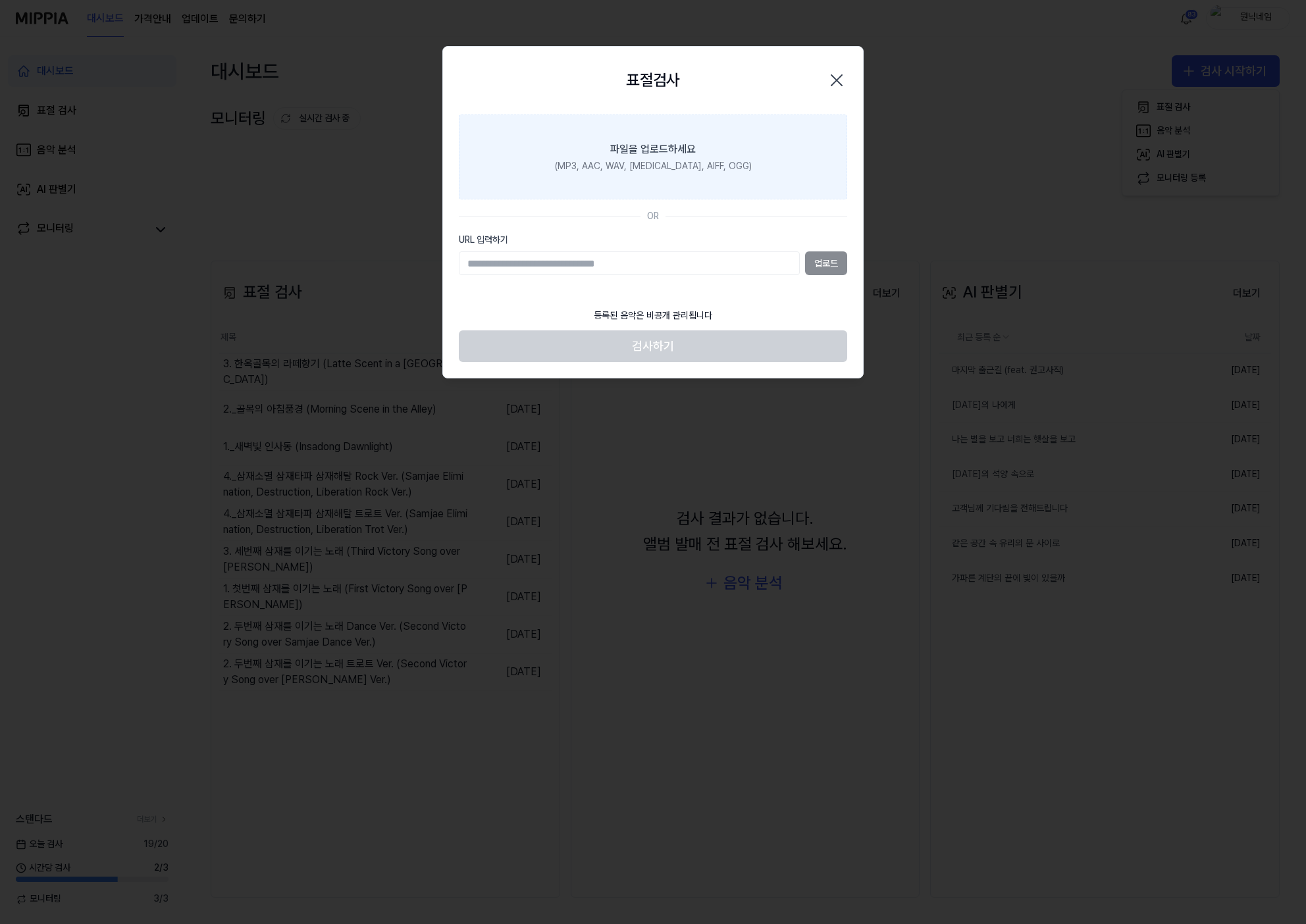
click at [709, 156] on label "파일을 업로드하세요 (MP3, AAC, WAV, [MEDICAL_DATA], AIFF, OGG)" at bounding box center [653, 157] width 389 height 85
click at [0, 0] on input "파일을 업로드하세요 (MP3, AAC, WAV, [MEDICAL_DATA], AIFF, OGG)" at bounding box center [0, 0] width 0 height 0
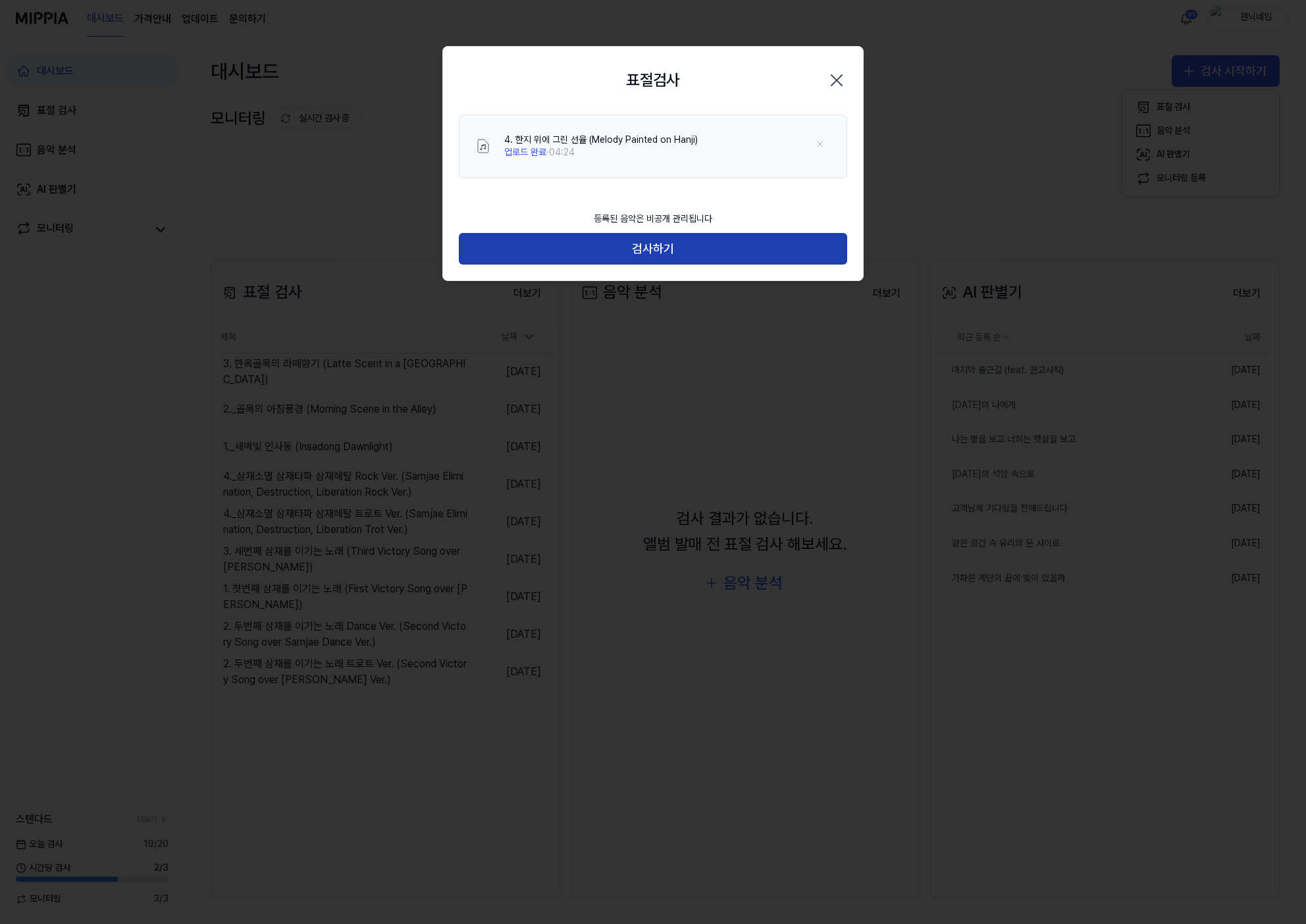
click at [643, 263] on button "검사하기" at bounding box center [653, 249] width 389 height 32
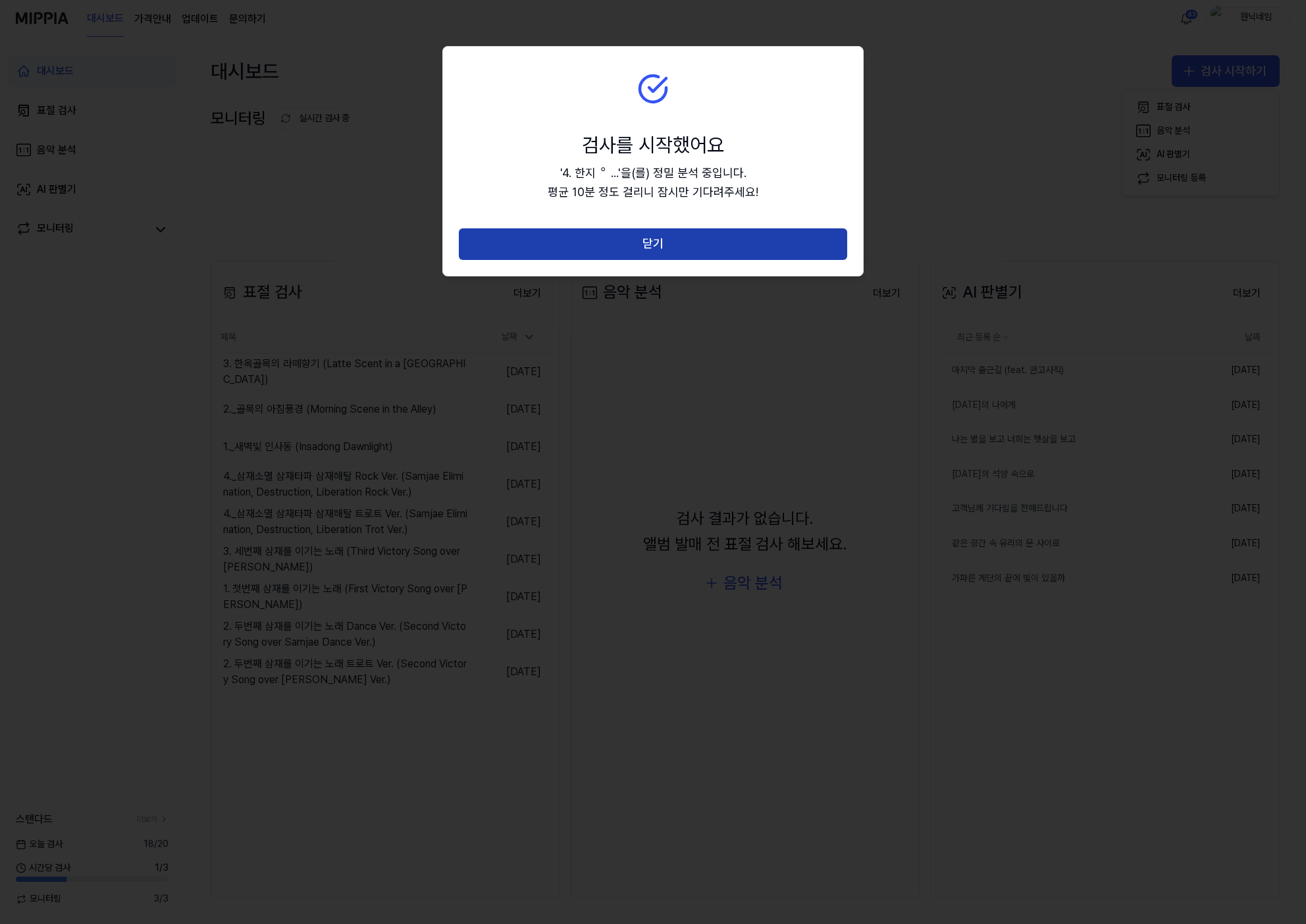
click at [647, 249] on button "닫기" at bounding box center [653, 244] width 389 height 32
